Goal: Find specific page/section: Find specific page/section

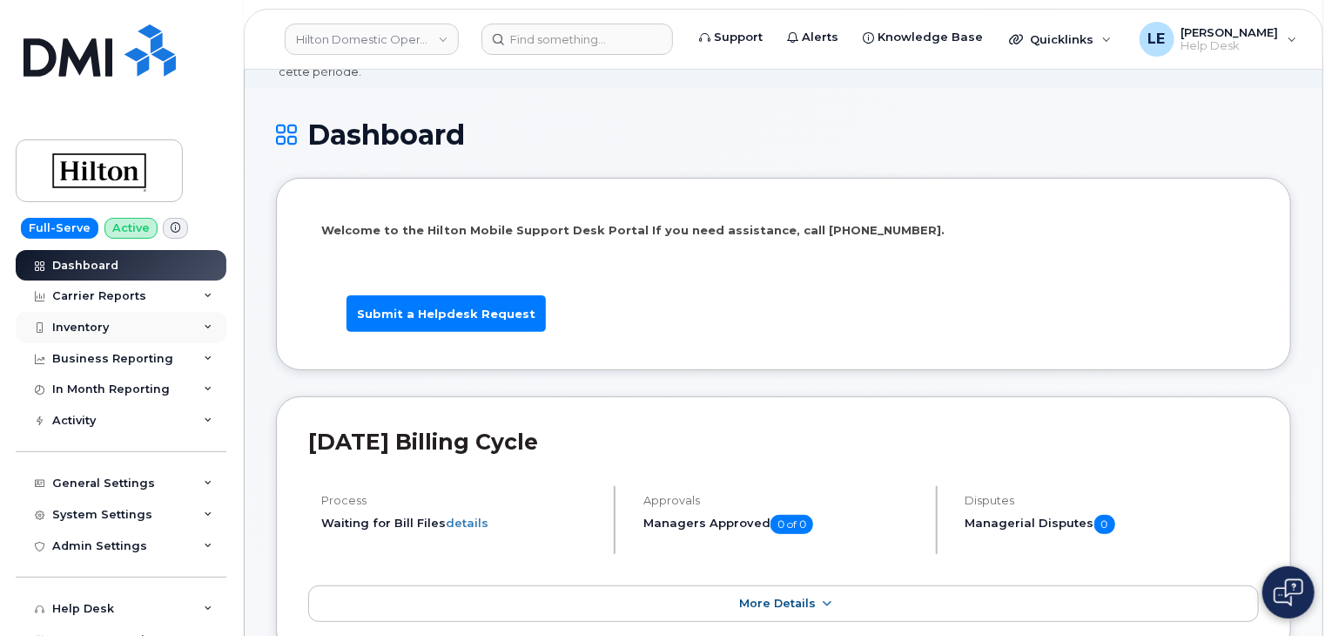
click at [147, 325] on div "Inventory" at bounding box center [121, 327] width 211 height 31
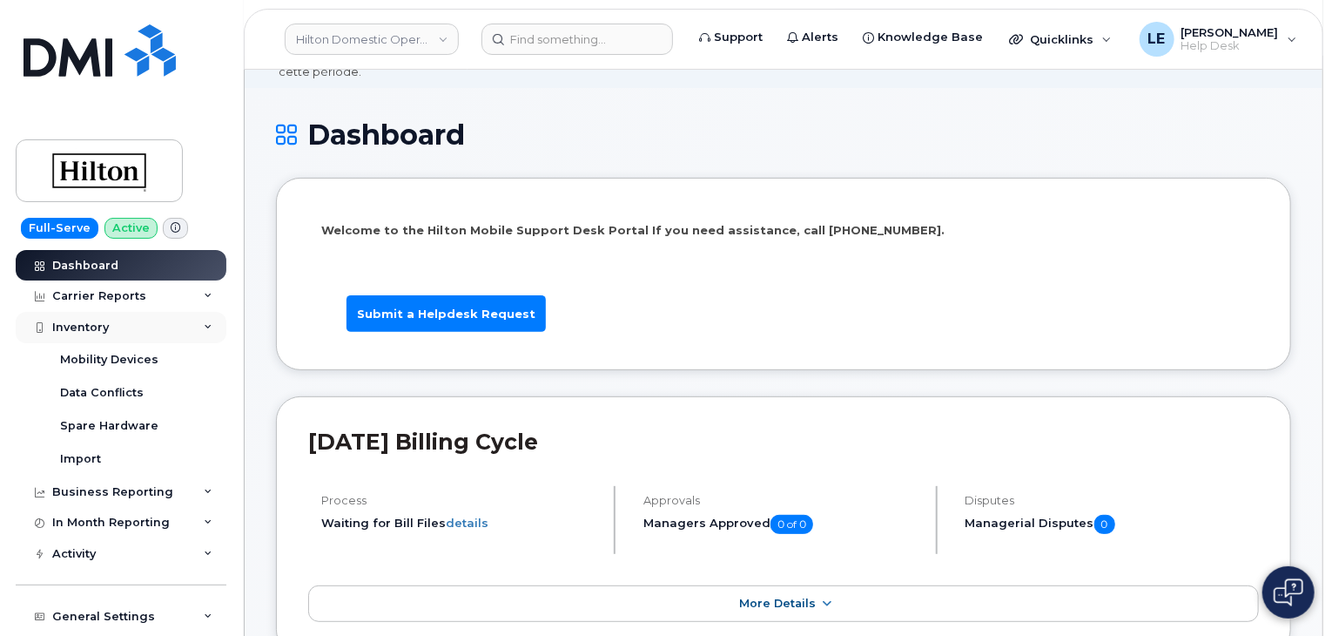
click at [146, 325] on div "Inventory" at bounding box center [121, 327] width 211 height 31
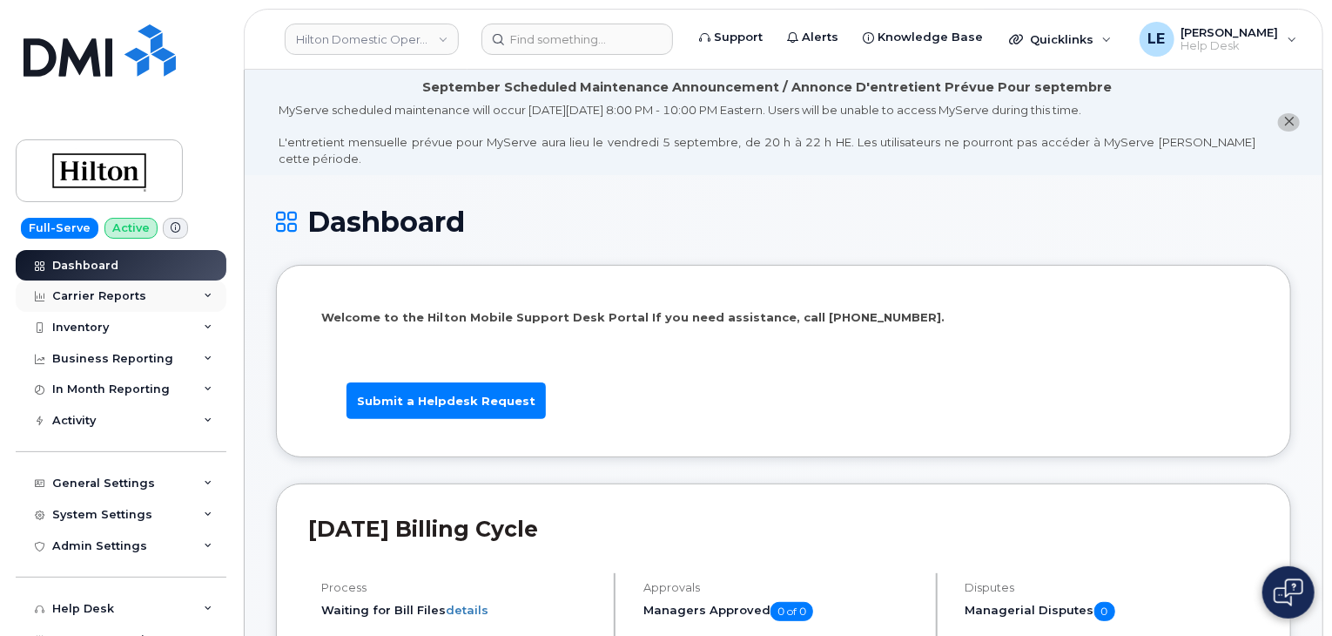
click at [146, 297] on div "Carrier Reports" at bounding box center [121, 295] width 211 height 31
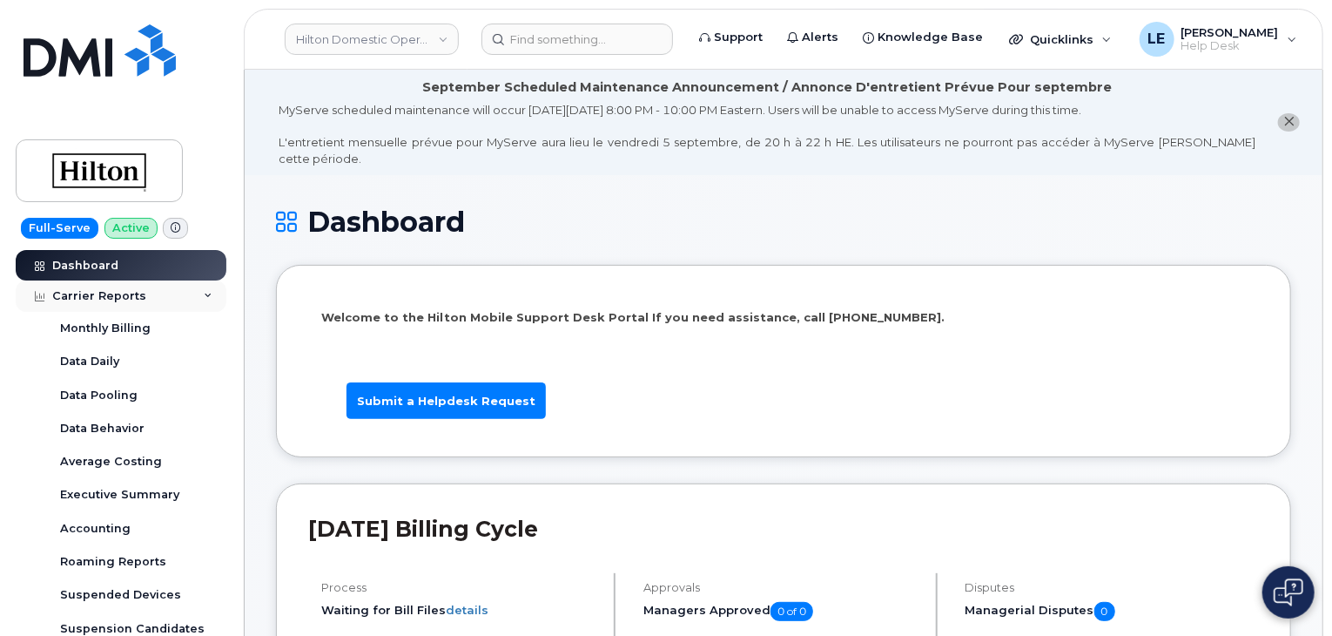
click at [145, 297] on div "Carrier Reports" at bounding box center [121, 295] width 211 height 31
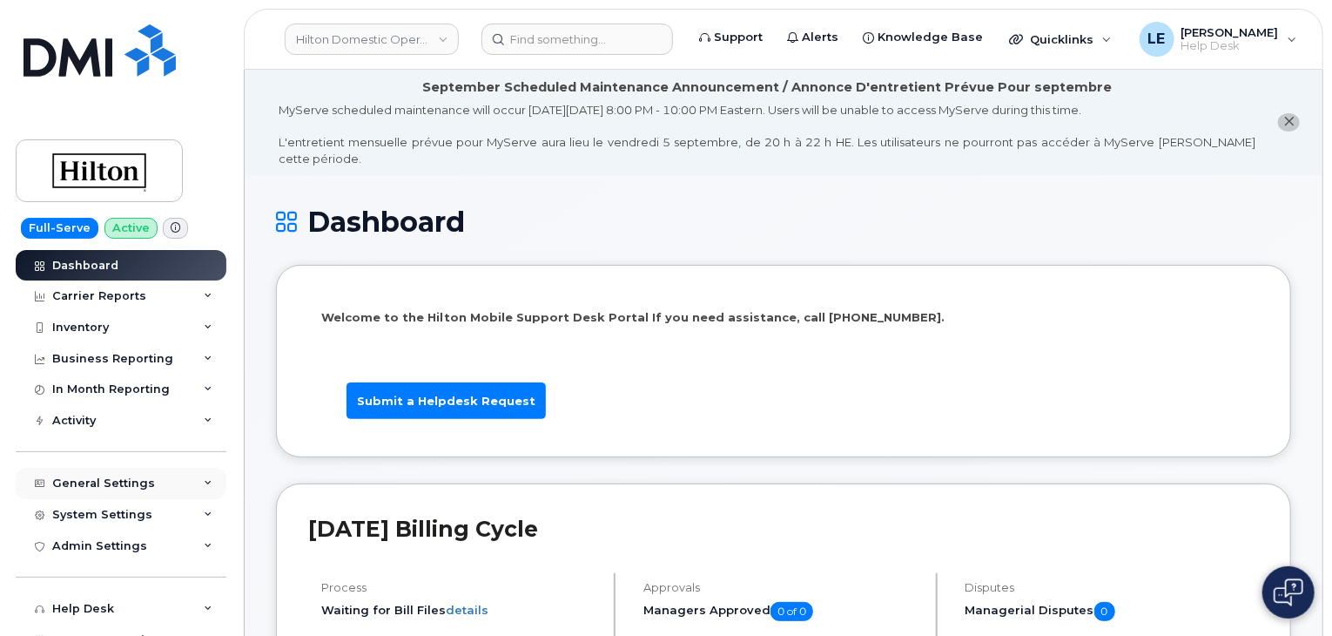
click at [135, 478] on div "General Settings" at bounding box center [103, 483] width 103 height 14
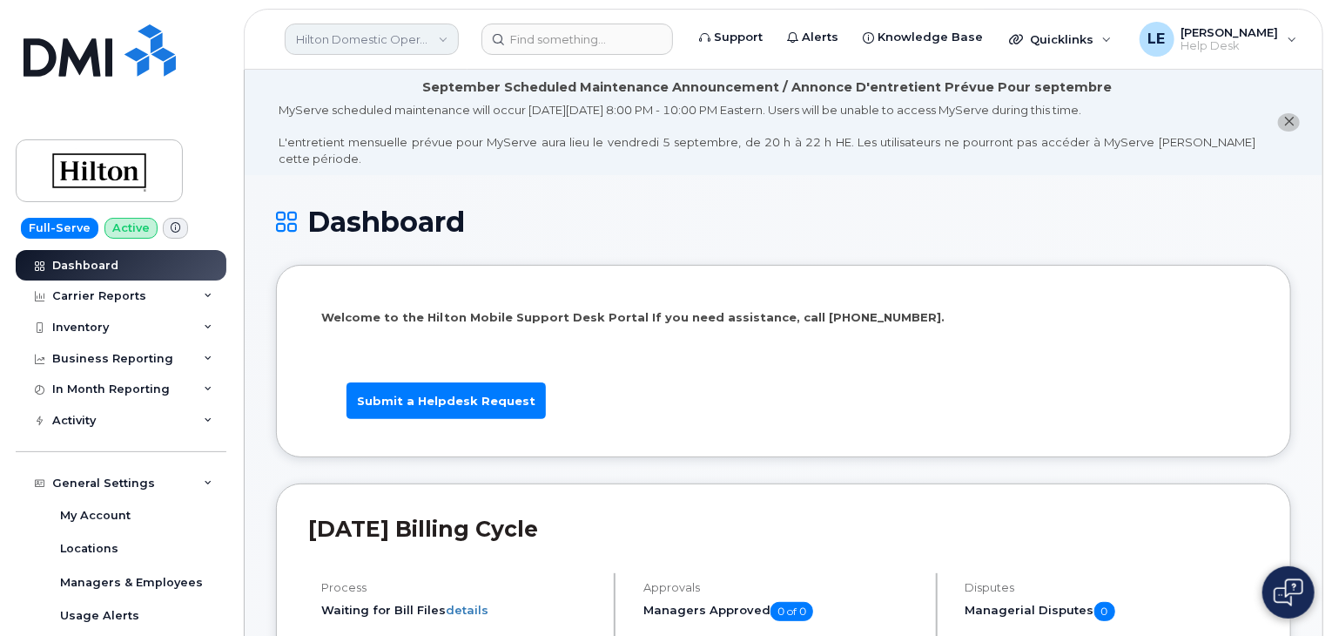
click at [407, 48] on link "Hilton Domestic Operating Company Inc" at bounding box center [372, 39] width 174 height 31
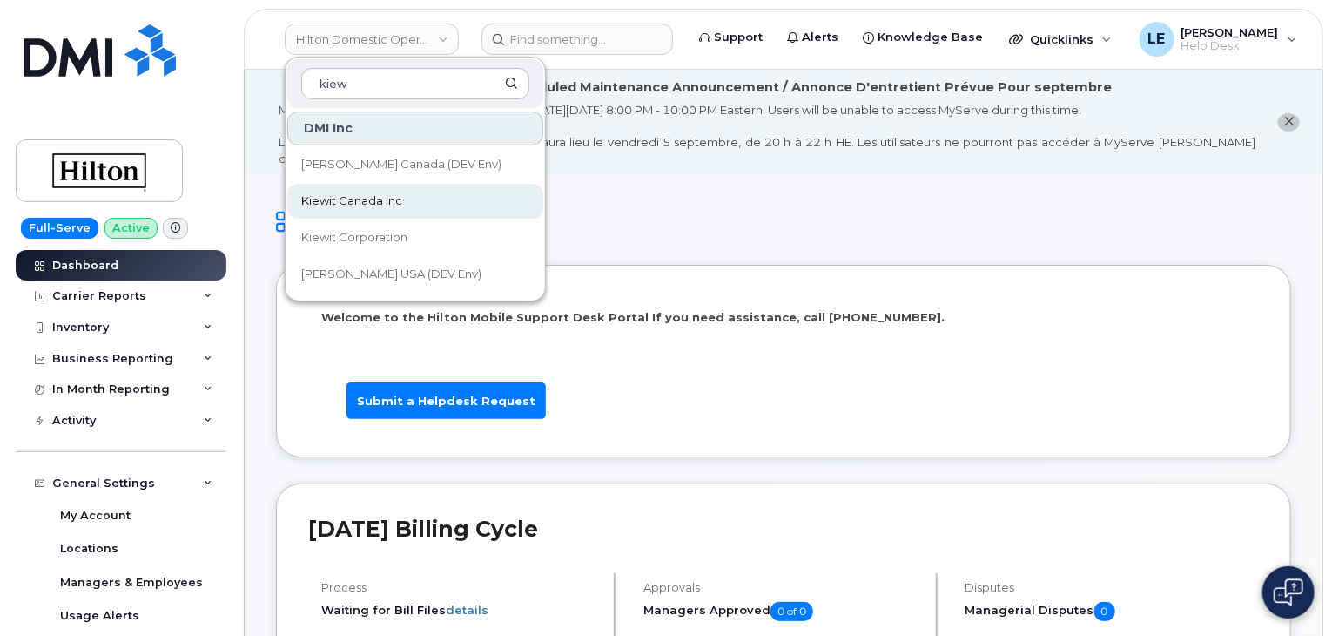
type input "kiew"
click at [452, 205] on link "Kiewit Canada Inc" at bounding box center [415, 201] width 256 height 35
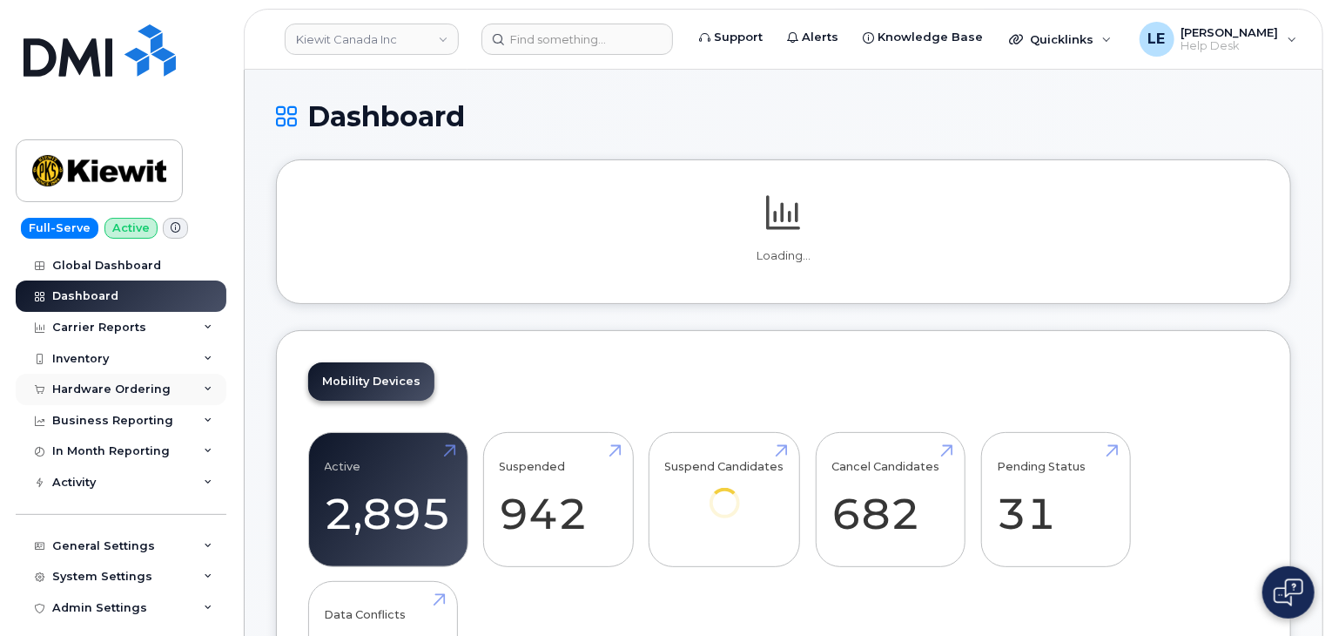
click at [188, 384] on div "Hardware Ordering" at bounding box center [121, 389] width 211 height 31
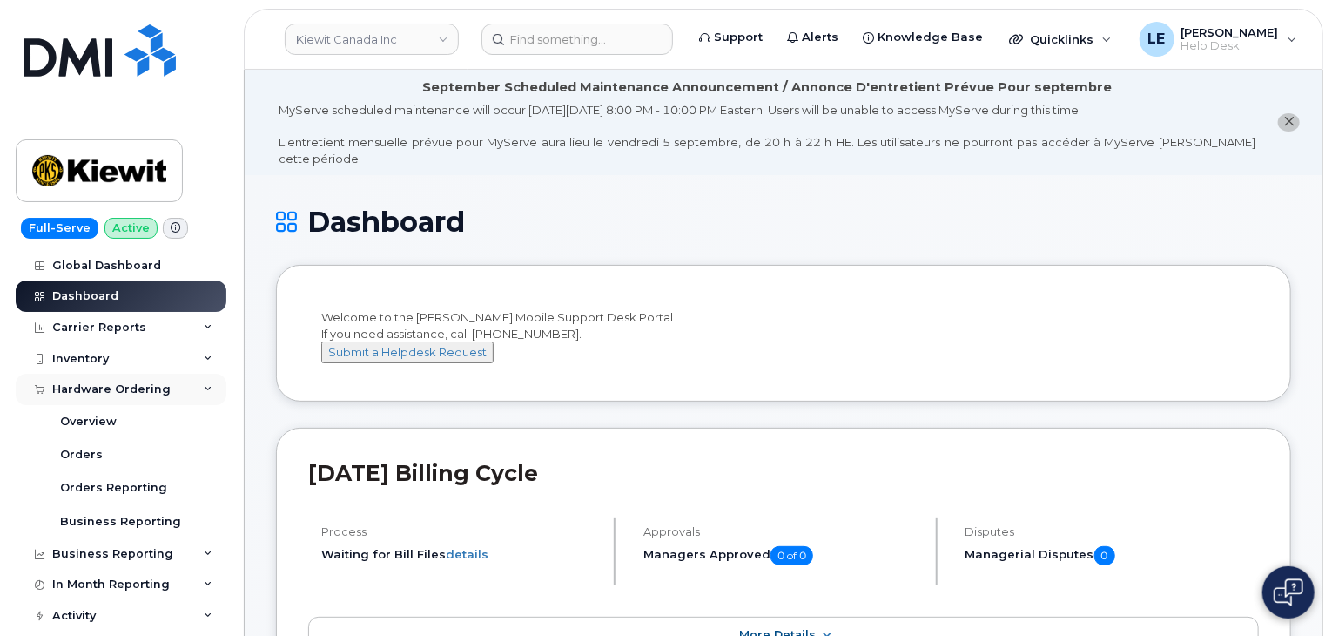
click at [187, 387] on div "Hardware Ordering" at bounding box center [121, 389] width 211 height 31
